Goal: Check status: Check status

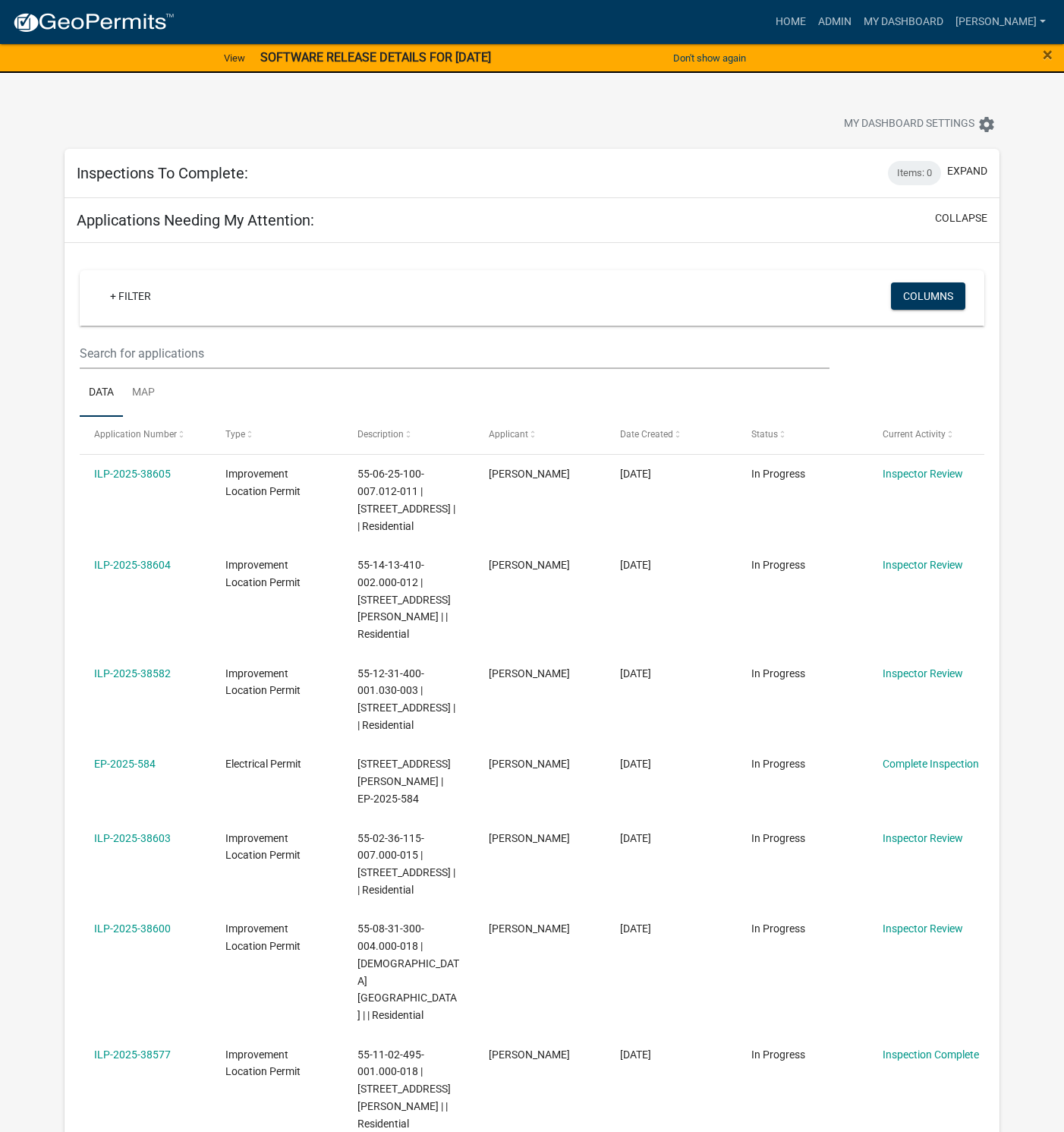
select select "1: 25"
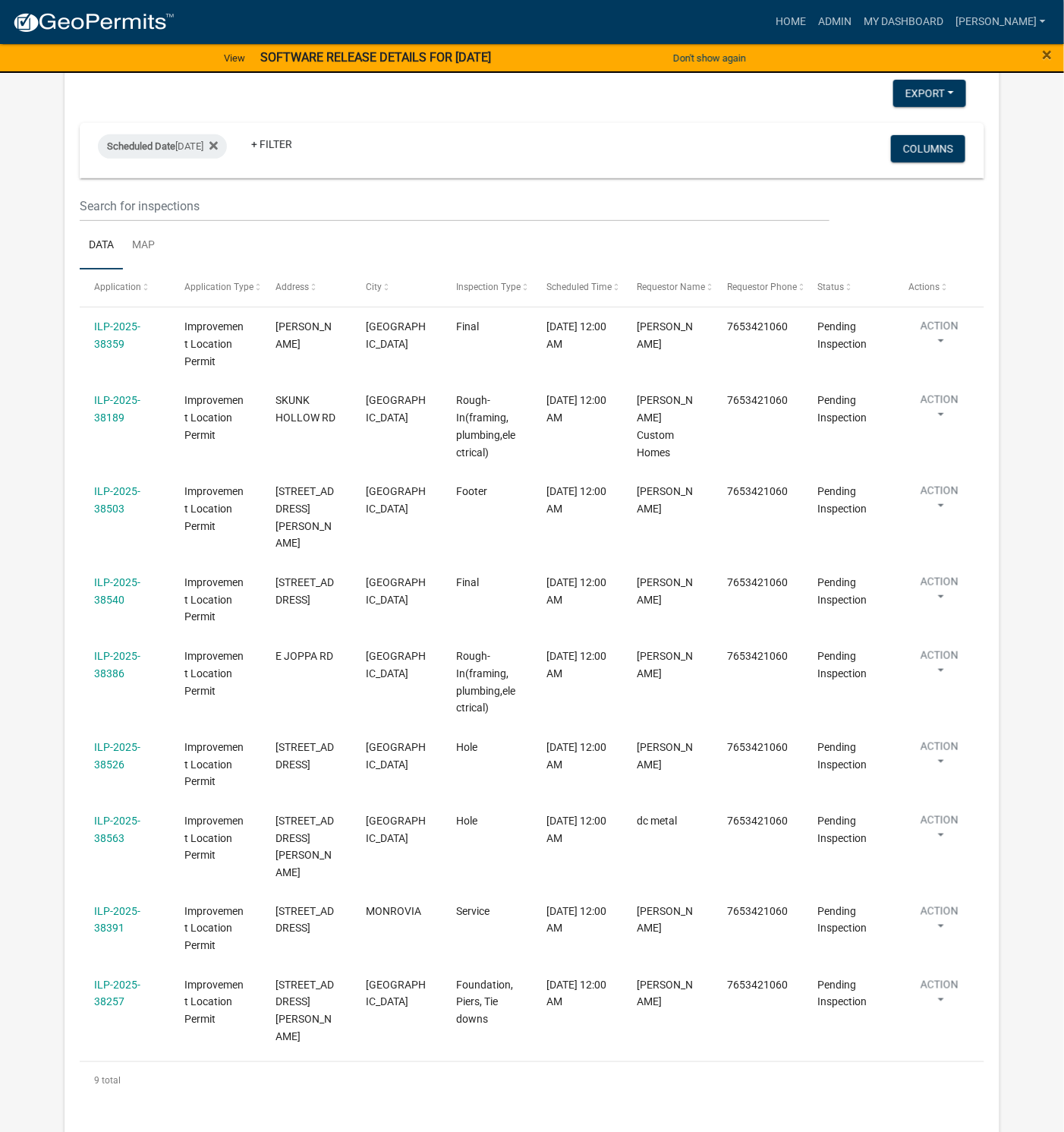
scroll to position [228, 0]
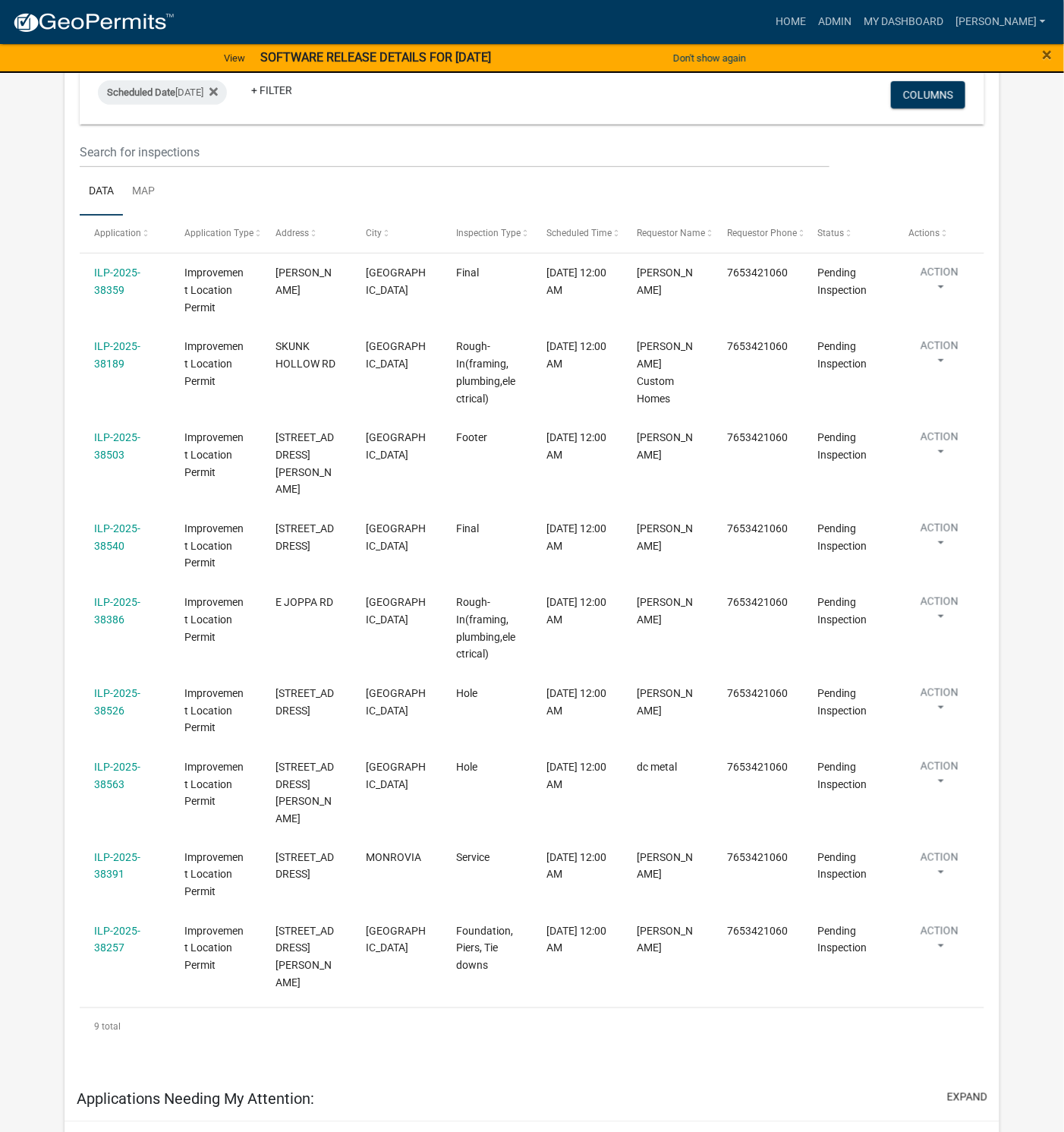
select select "1: 25"
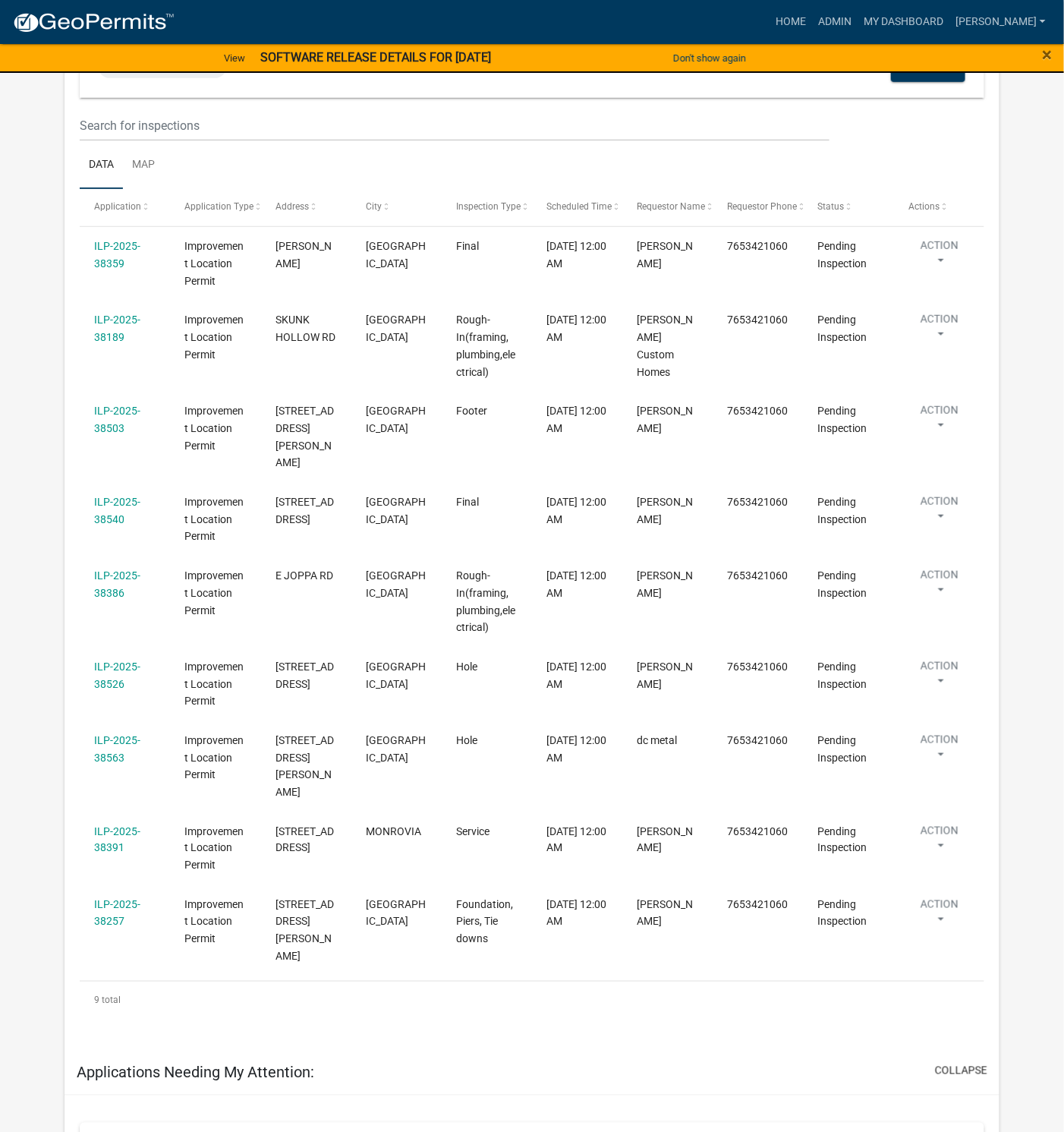
scroll to position [201, 0]
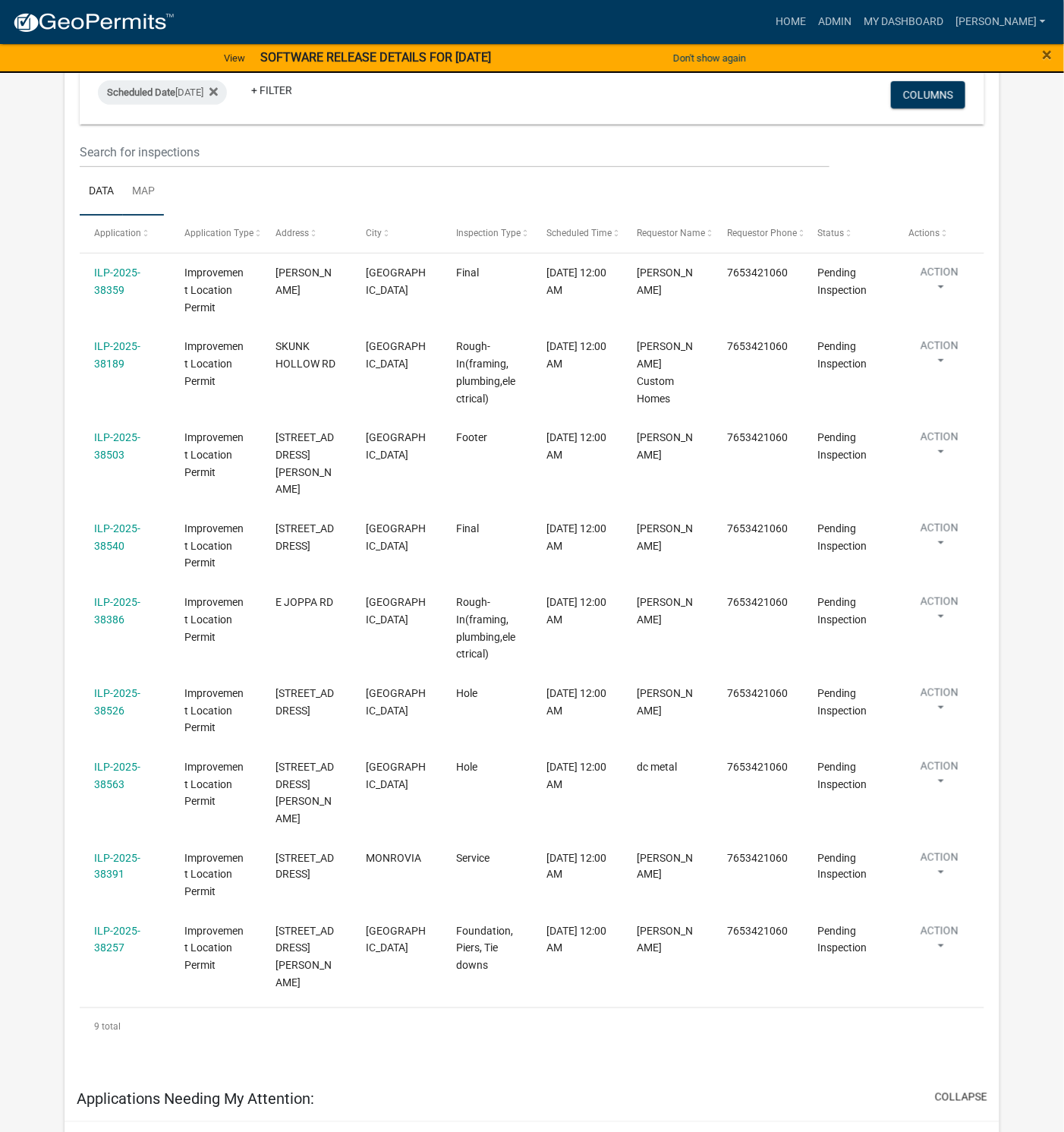
click at [151, 190] on link "Map" at bounding box center [143, 191] width 41 height 48
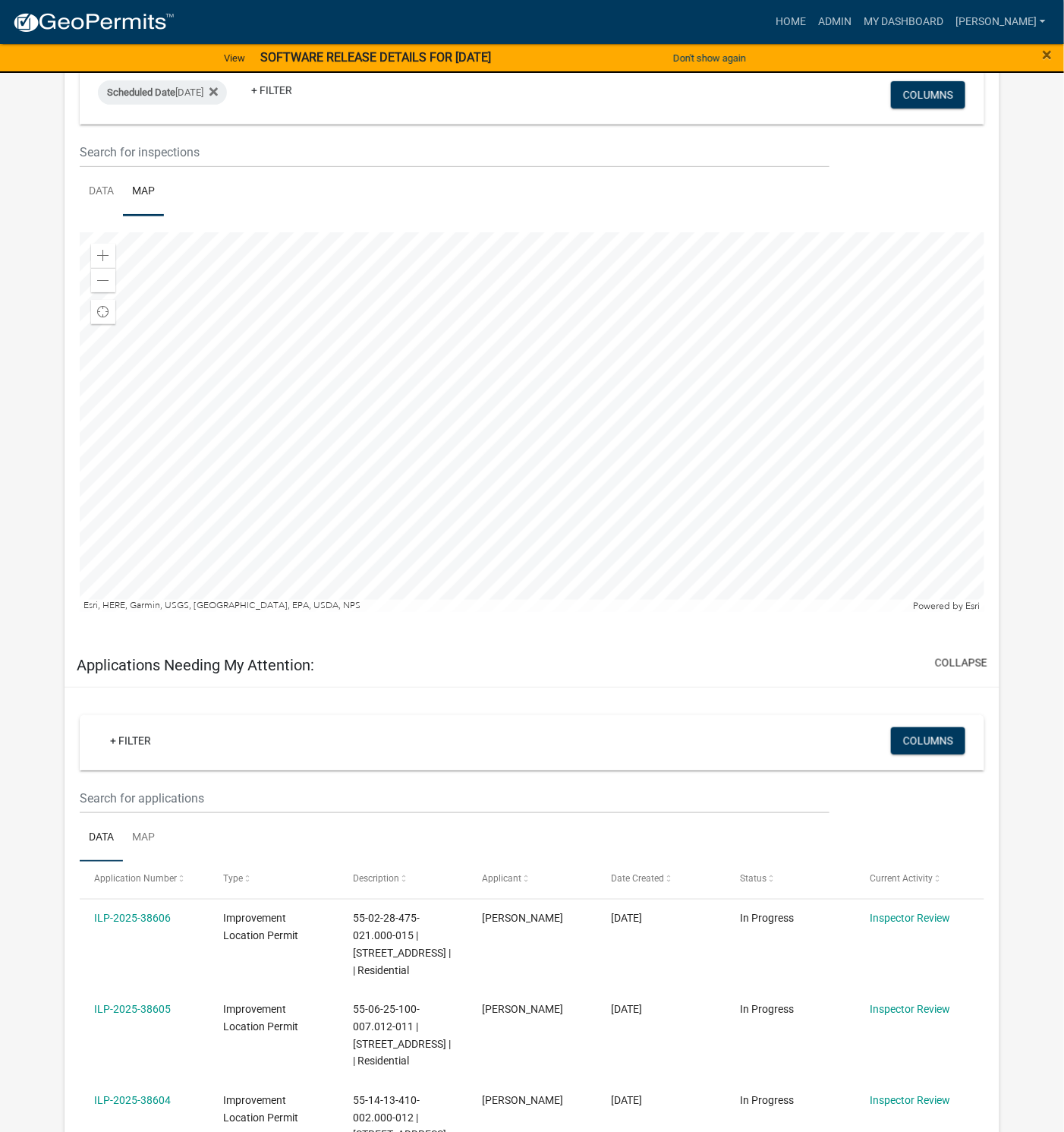
click at [460, 415] on div at bounding box center [532, 422] width 905 height 380
click at [458, 415] on div at bounding box center [532, 422] width 905 height 380
click at [858, 12] on link "Admin" at bounding box center [835, 22] width 46 height 28
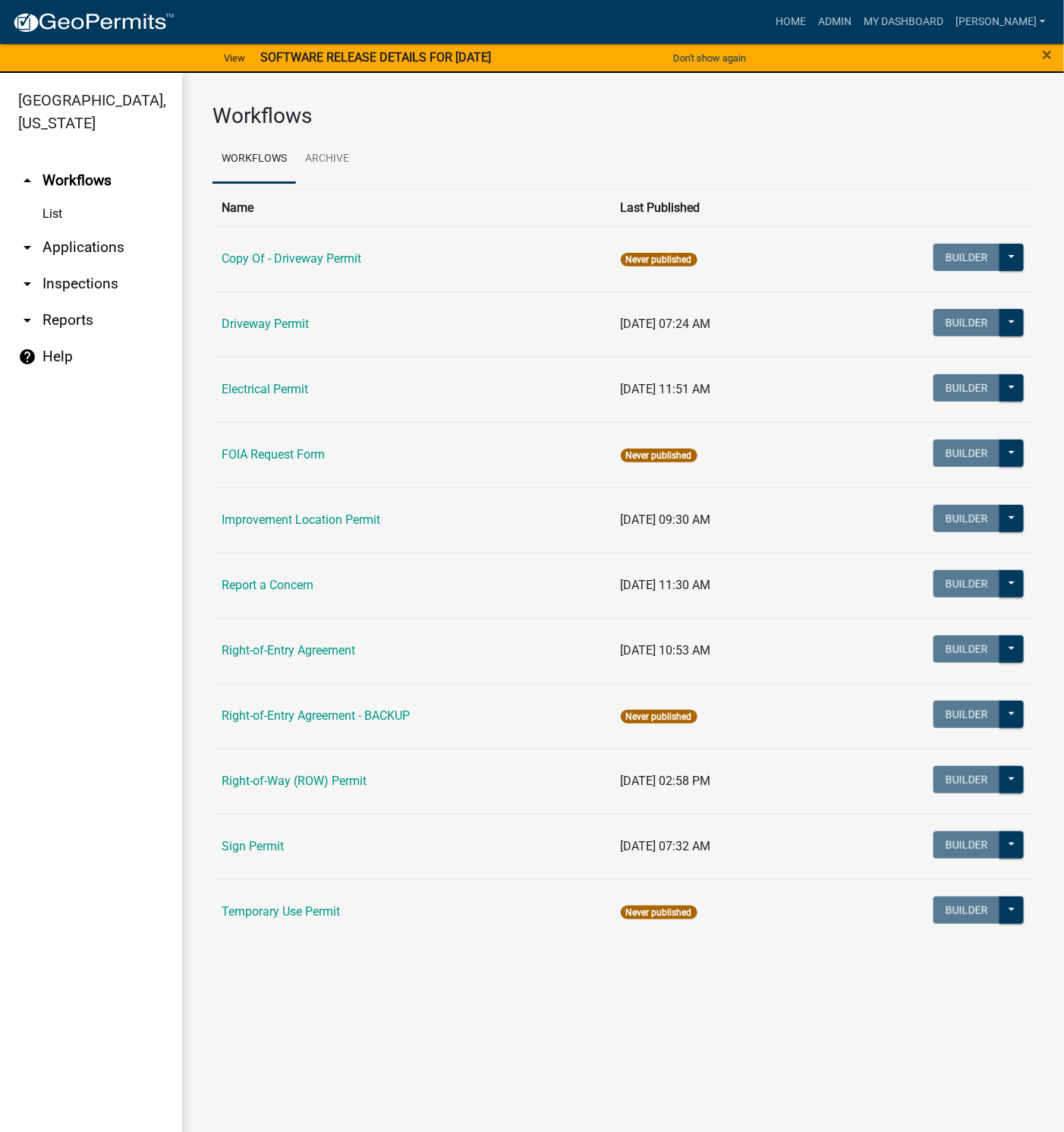
click at [346, 529] on td "Improvement Location Permit" at bounding box center [412, 520] width 399 height 66
click at [348, 520] on link "Improvement Location Permit" at bounding box center [301, 520] width 159 height 14
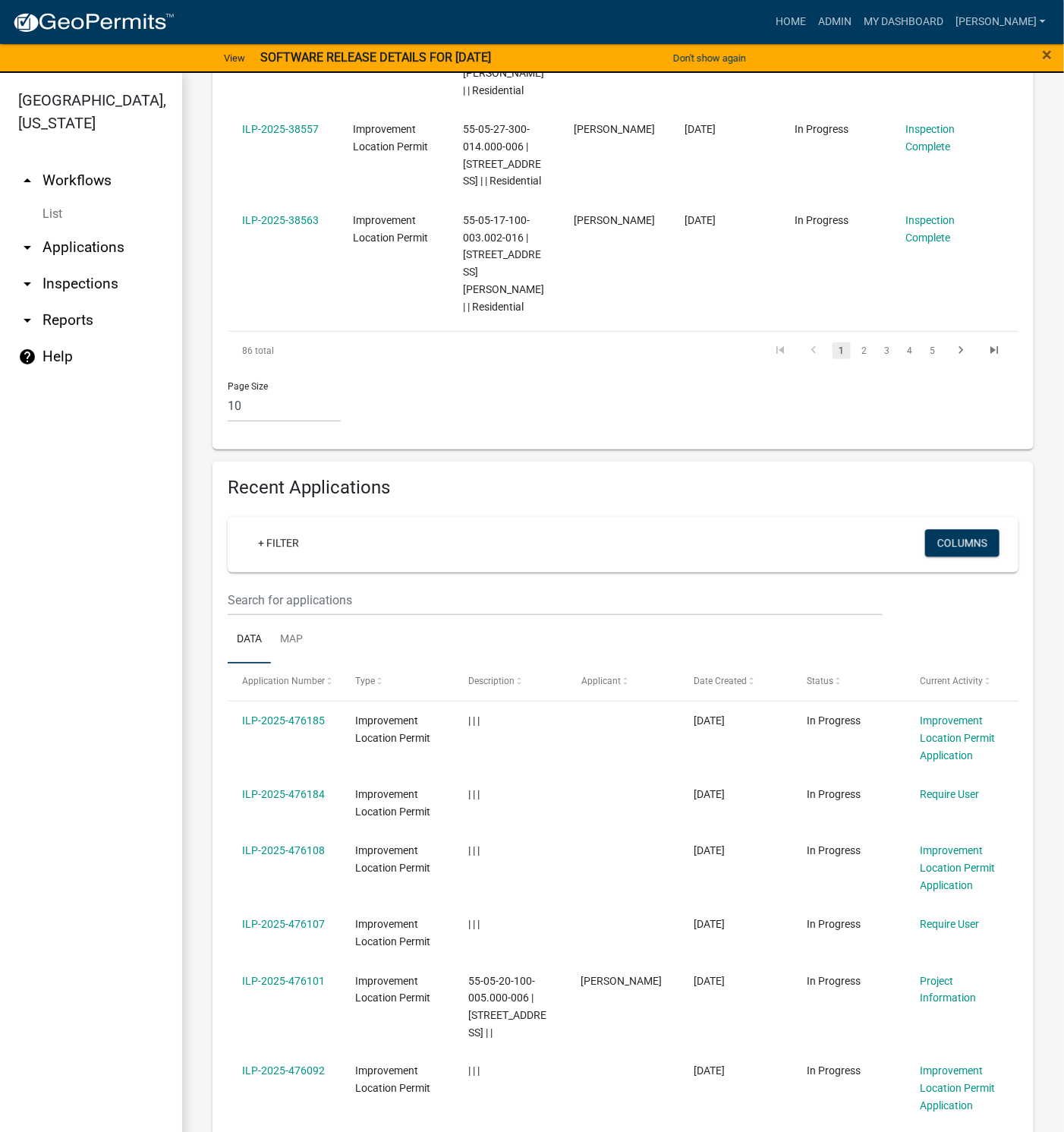
scroll to position [1366, 0]
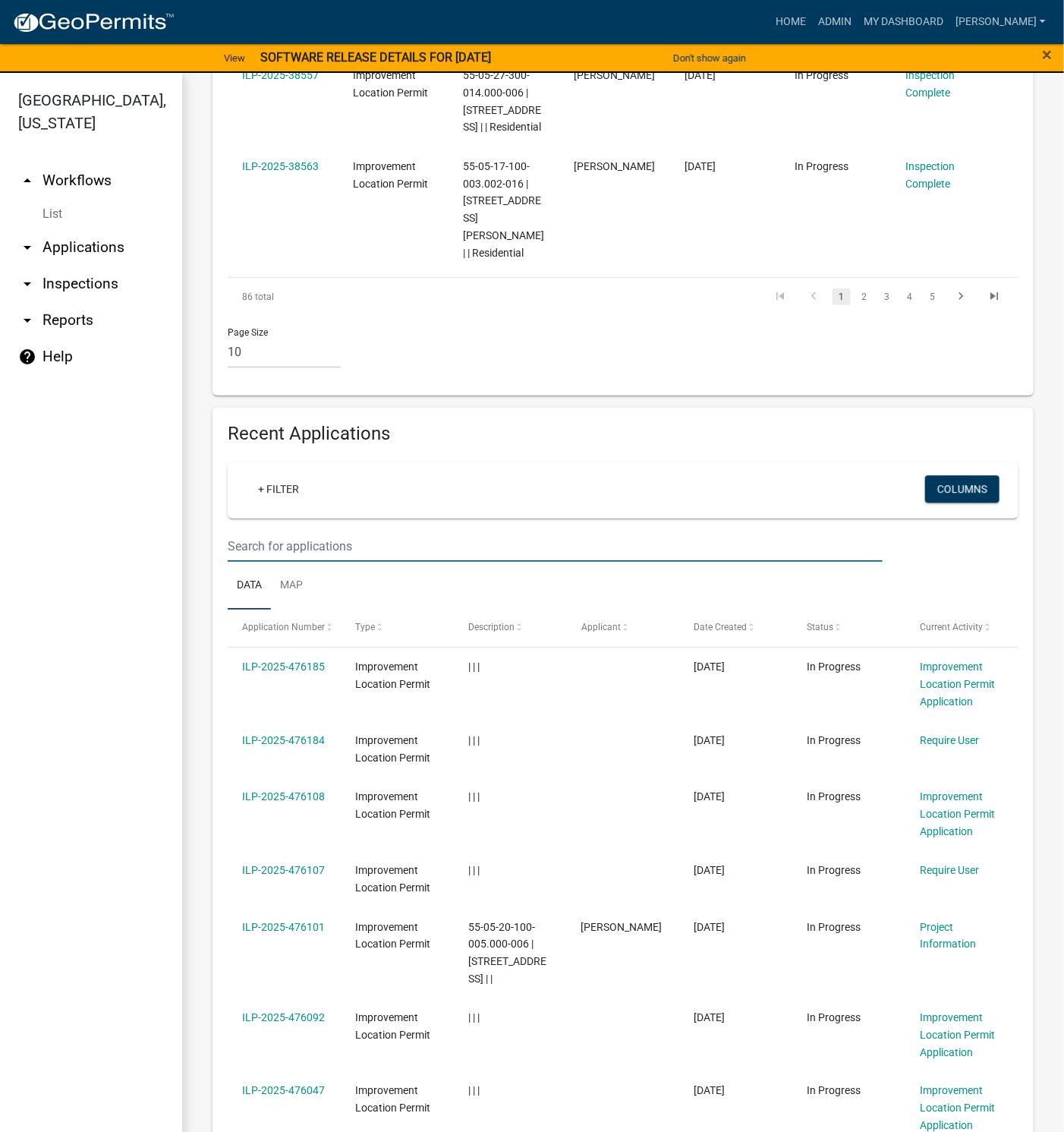
click at [338, 543] on input "text" at bounding box center [555, 546] width 655 height 31
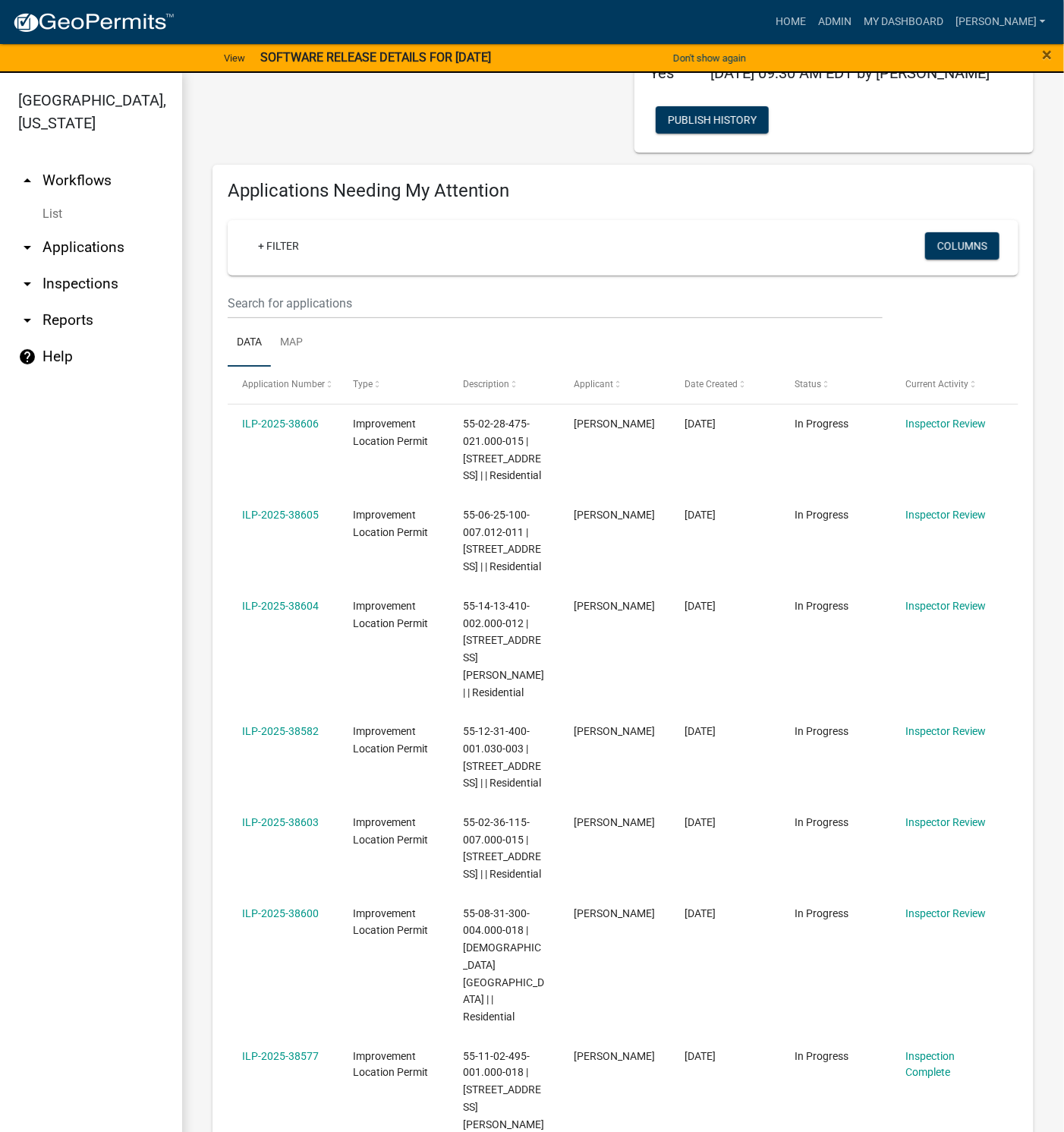
scroll to position [0, 0]
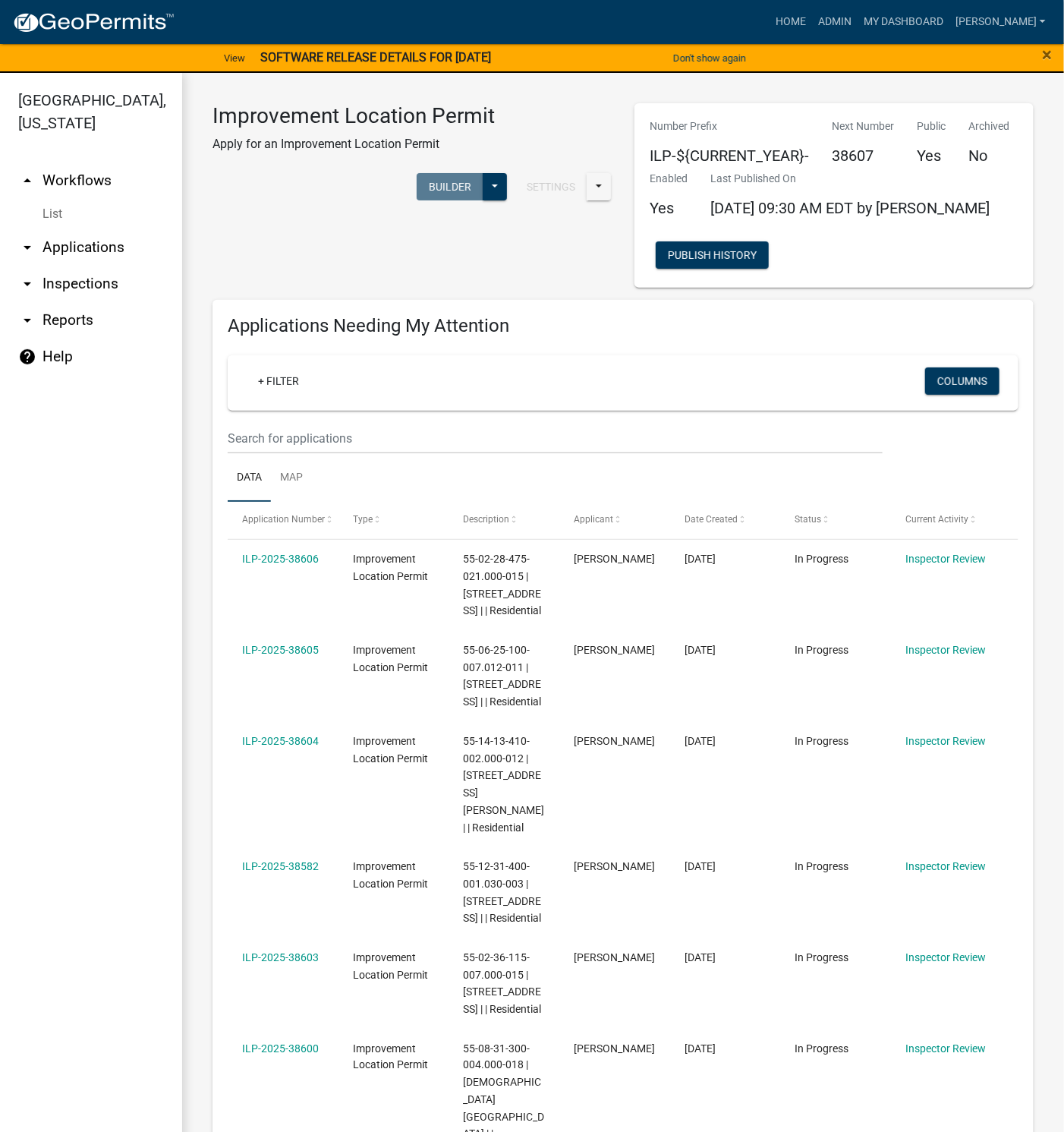
type input "38391"
click at [949, 13] on link "My Dashboard" at bounding box center [903, 22] width 92 height 28
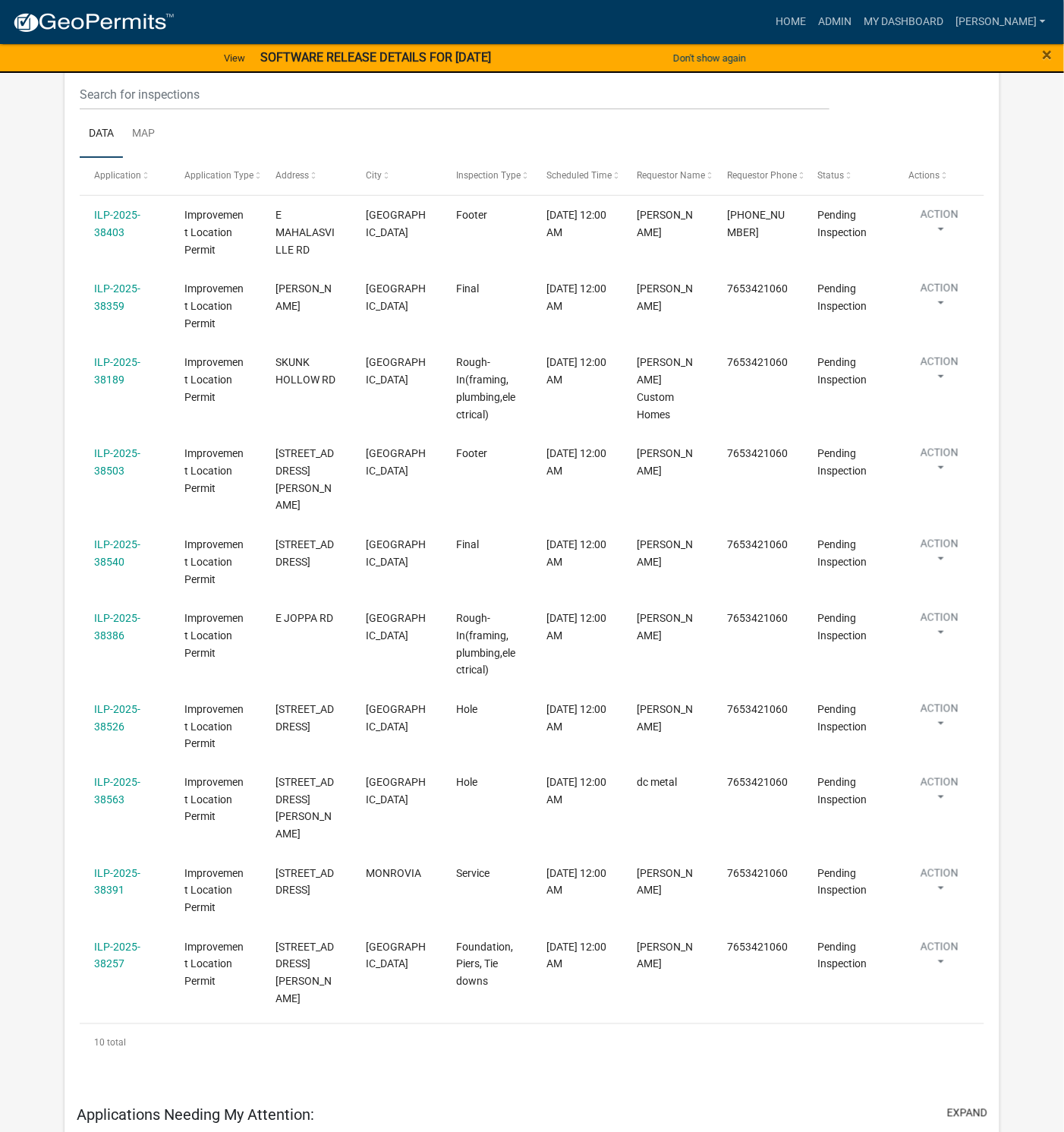
scroll to position [342, 0]
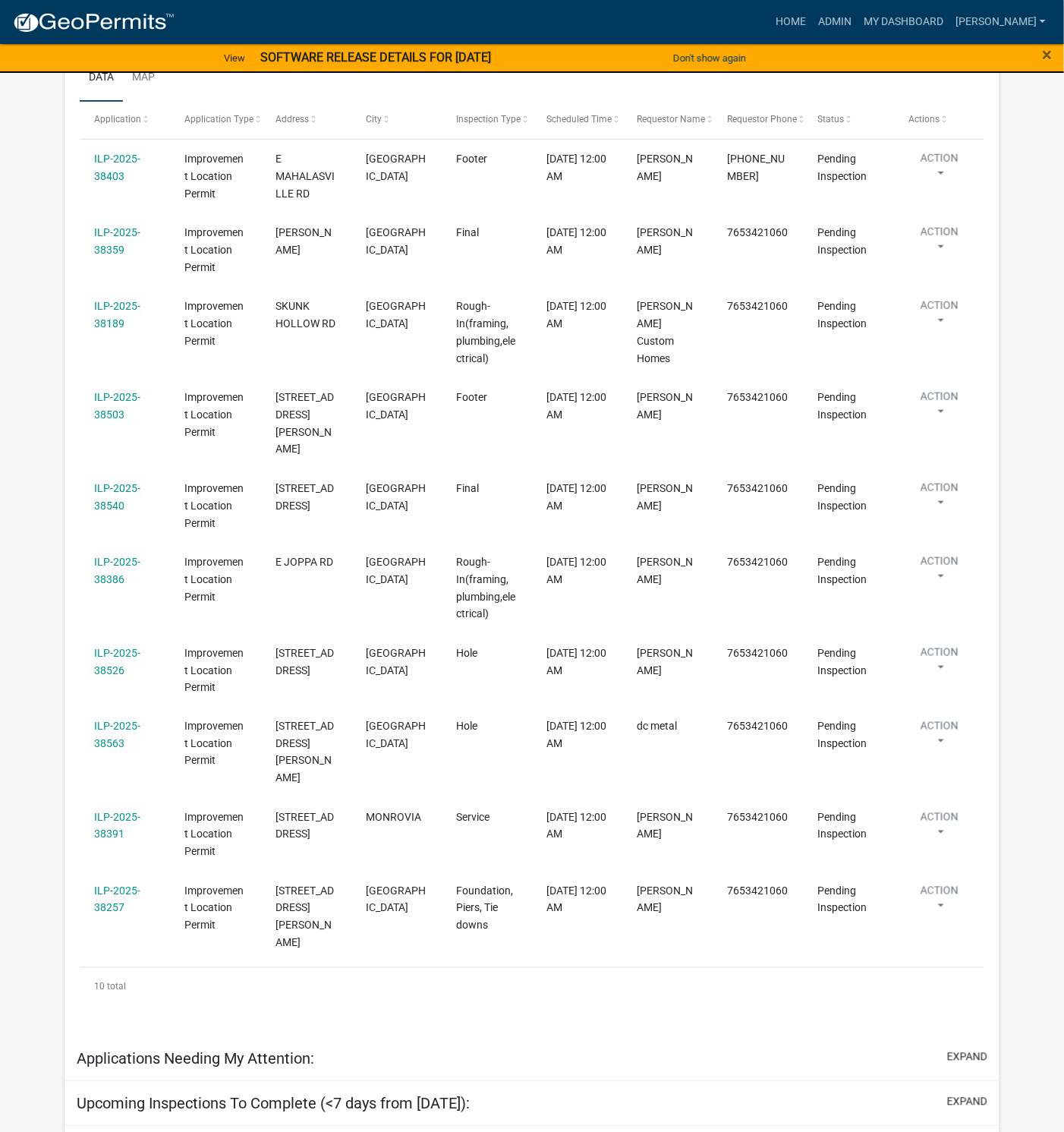
select select "1: 25"
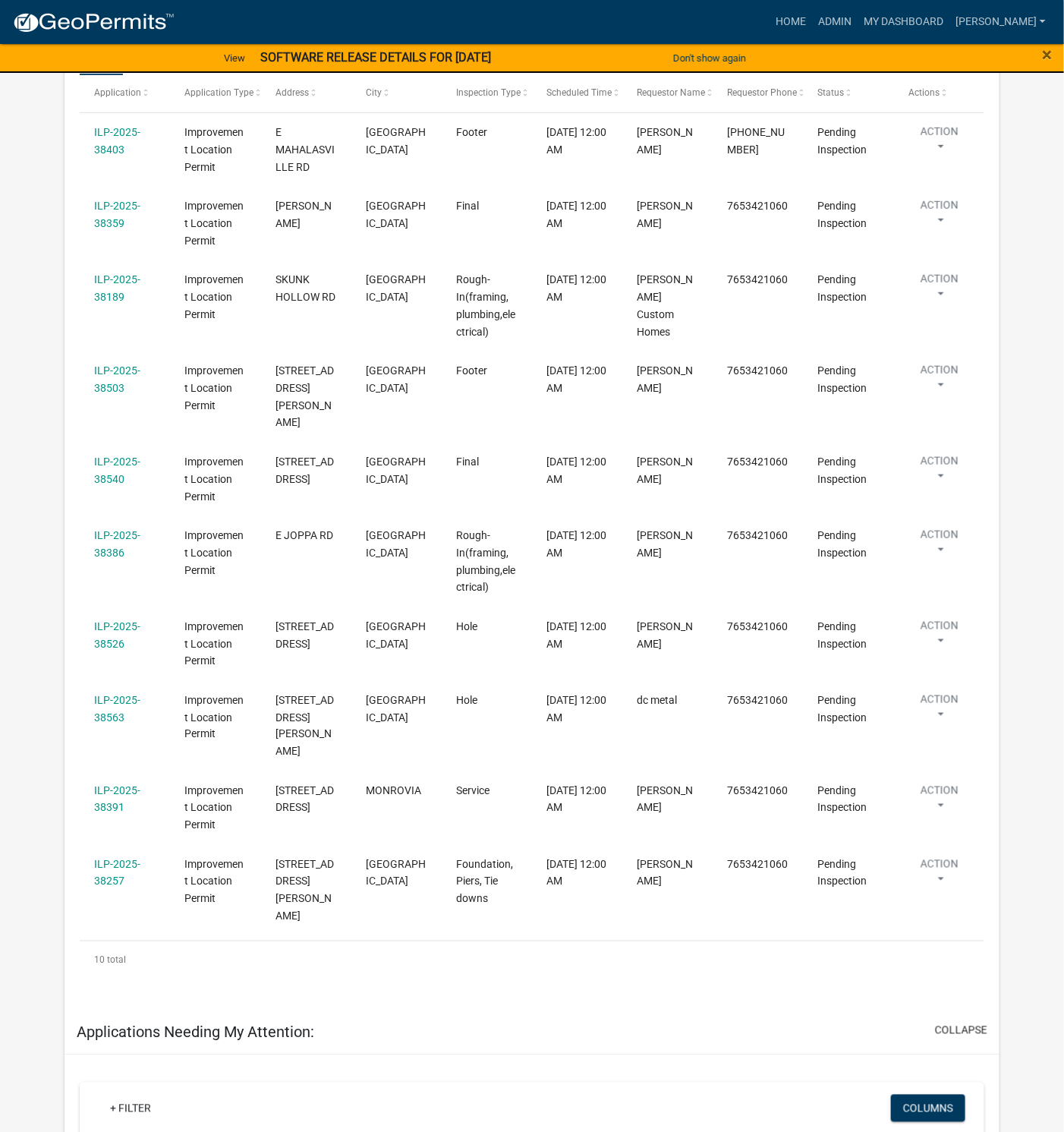
scroll to position [314, 0]
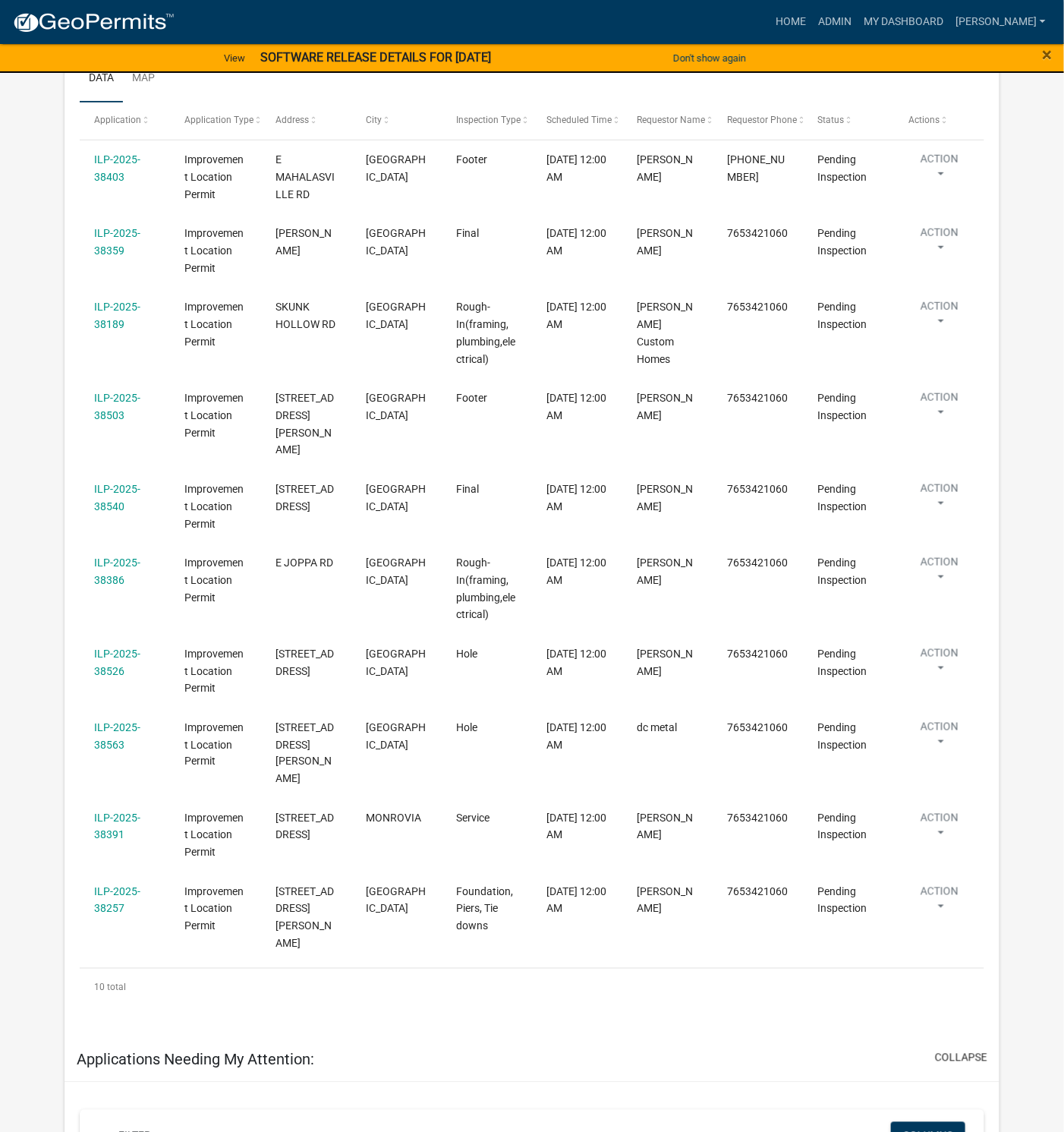
click at [119, 886] on link "ILP-2025-38257" at bounding box center [117, 900] width 47 height 29
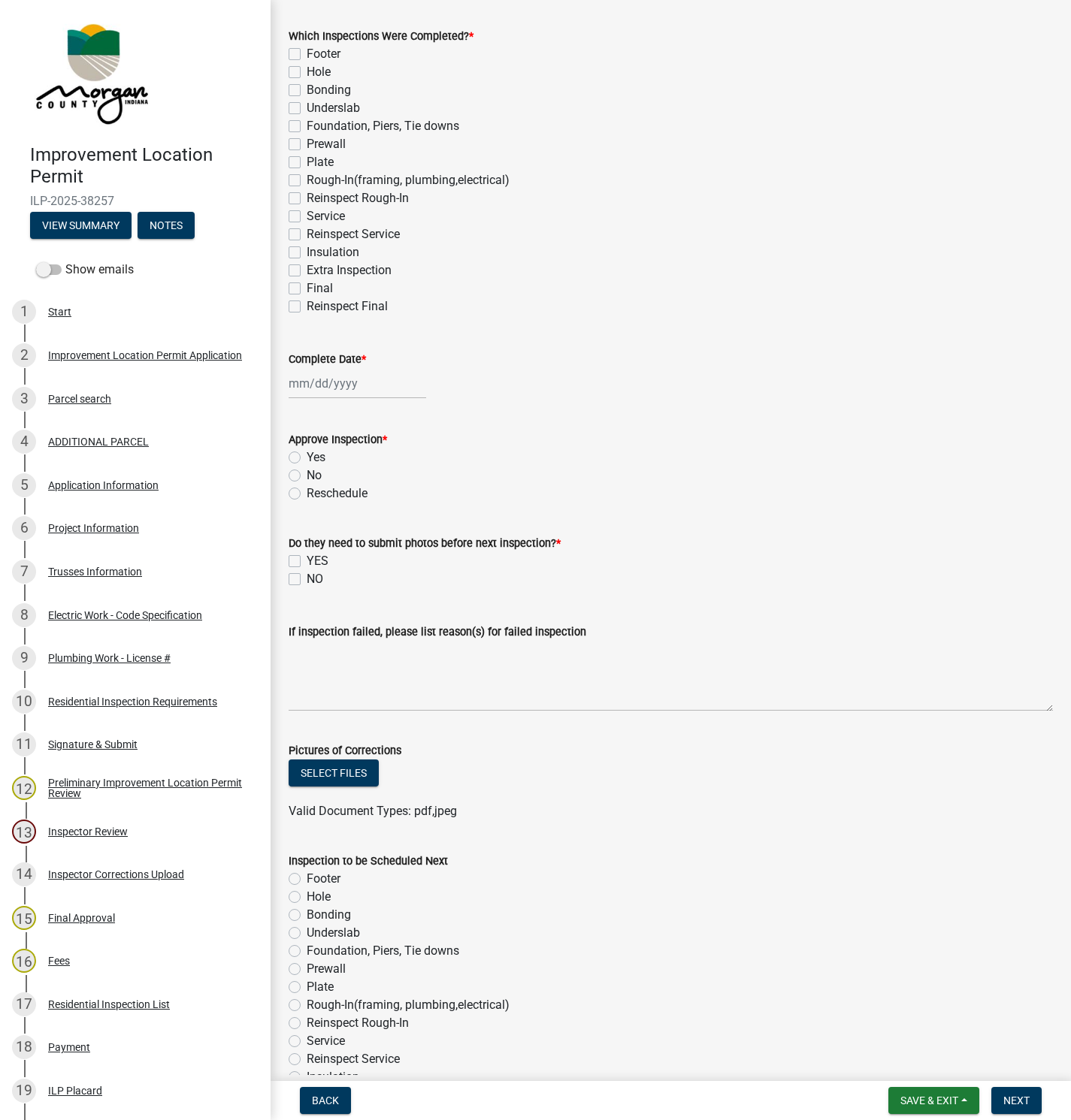
scroll to position [394, 0]
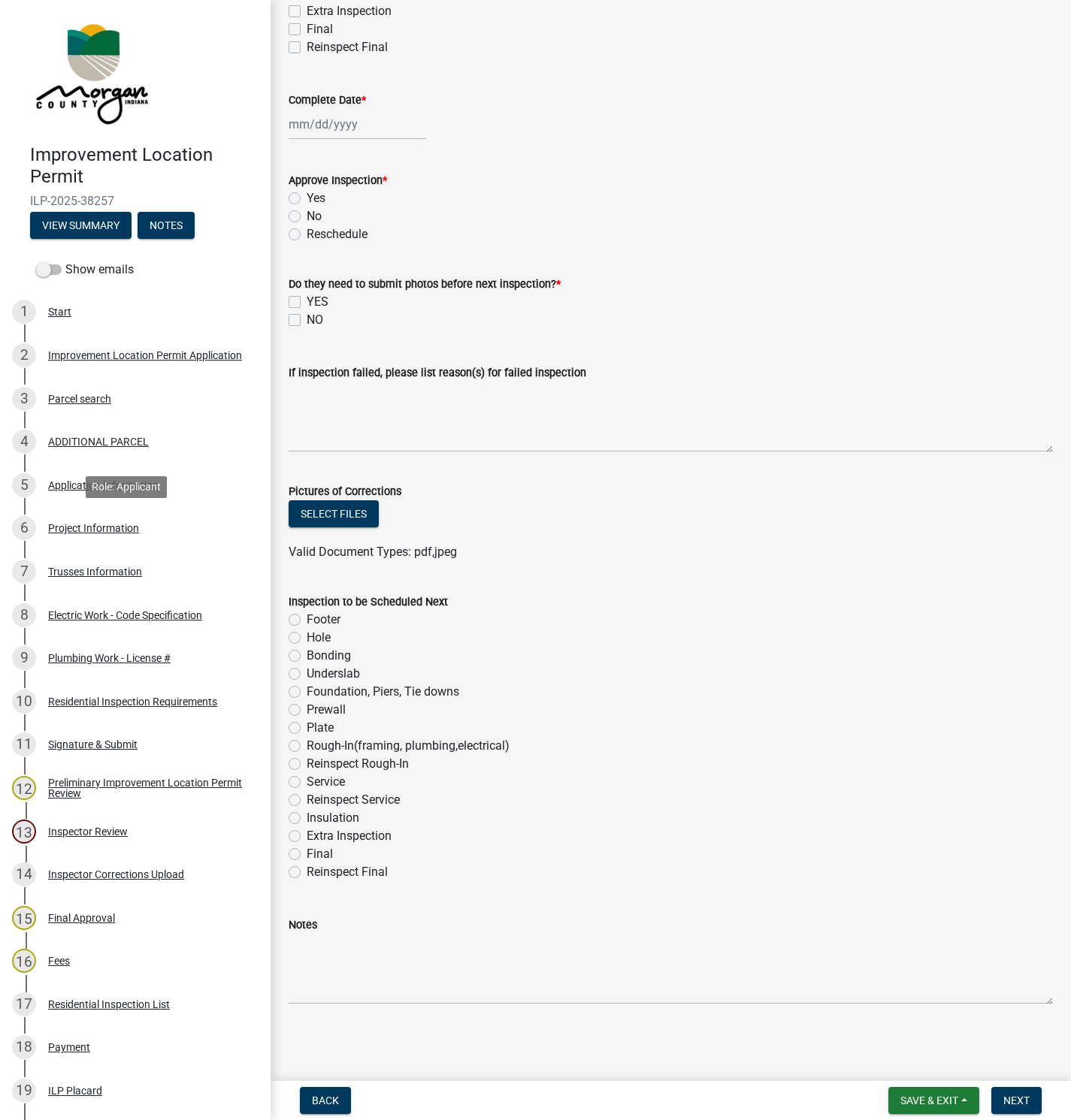
click at [106, 526] on div "Project Information" at bounding box center [93, 528] width 91 height 10
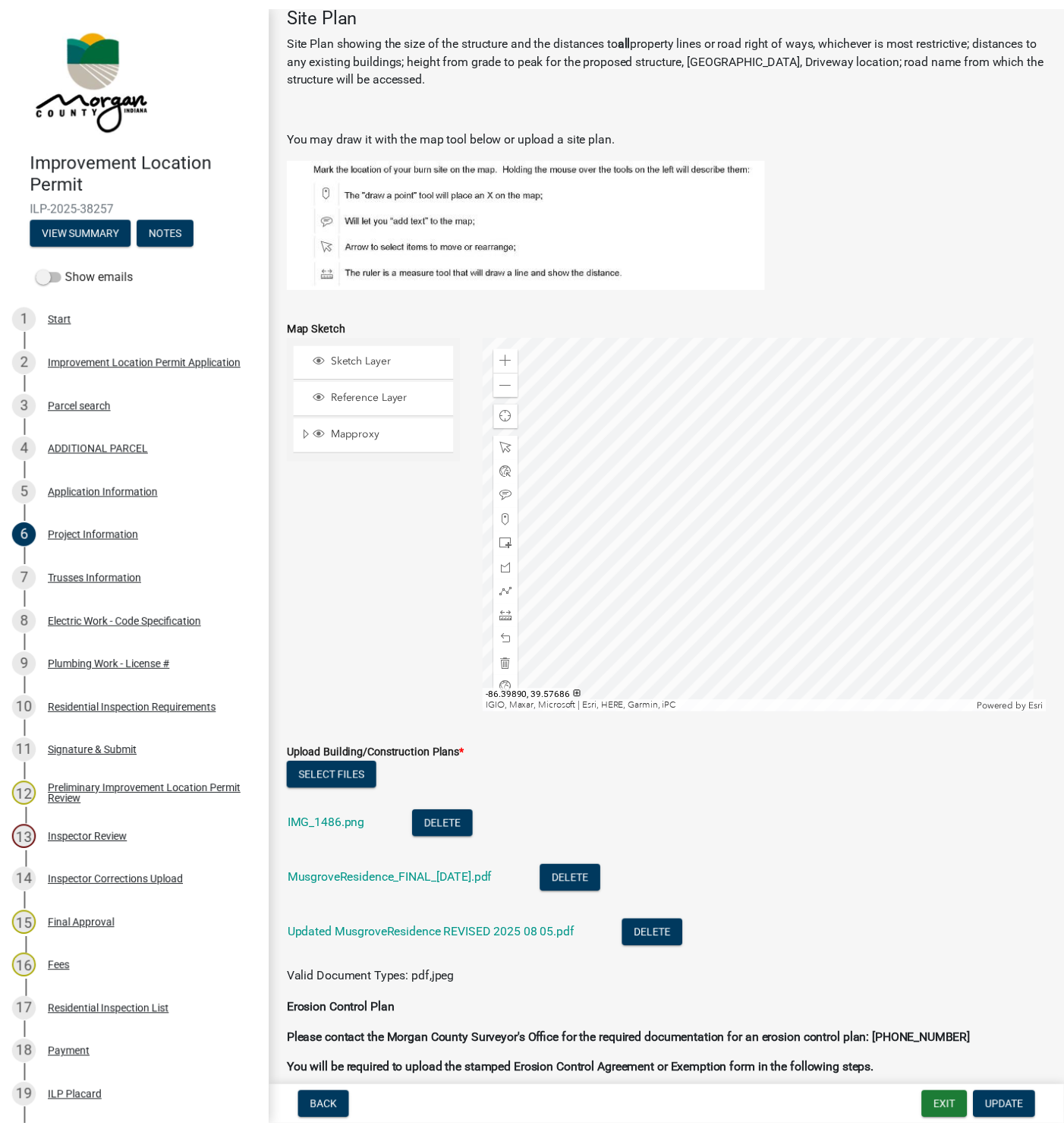
scroll to position [2277, 0]
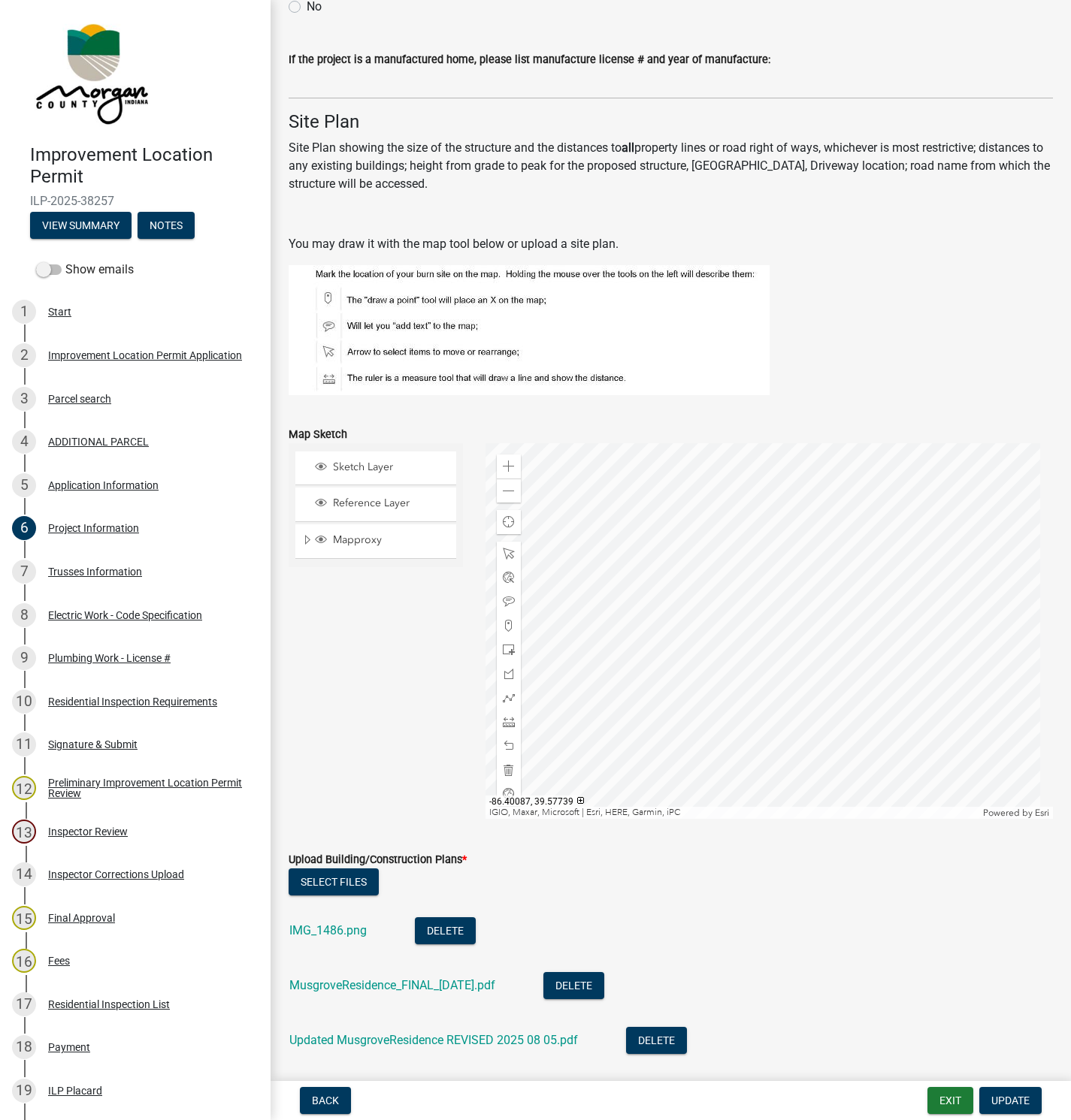
click at [611, 645] on div at bounding box center [769, 631] width 568 height 376
click at [900, 647] on div at bounding box center [769, 631] width 568 height 376
click at [949, 1103] on button "Exit" at bounding box center [950, 1100] width 46 height 27
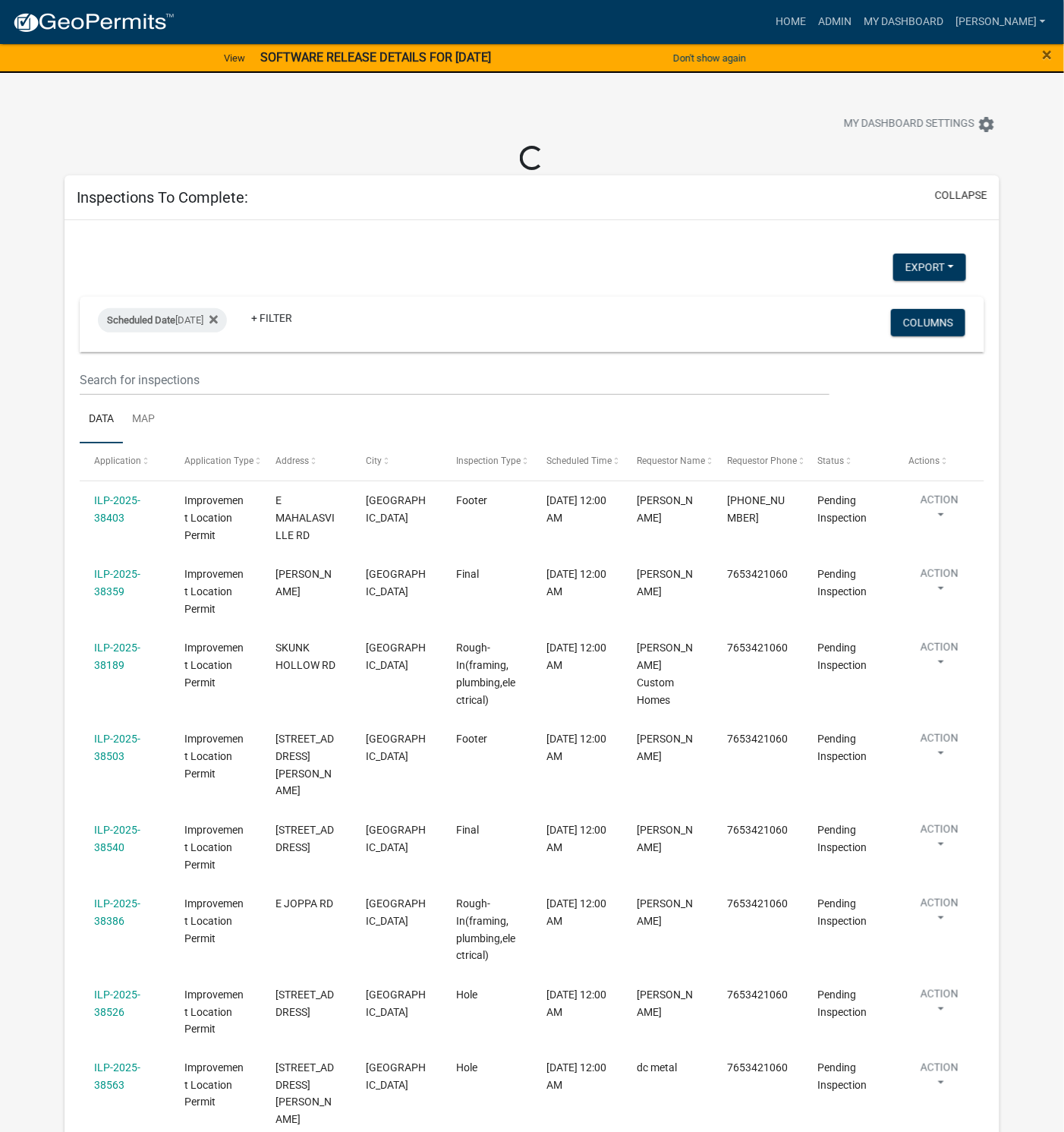
select select "1: 25"
